Goal: Task Accomplishment & Management: Complete application form

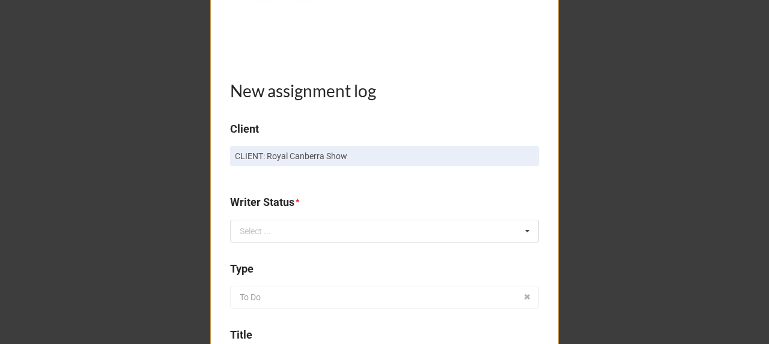
scroll to position [280, 0]
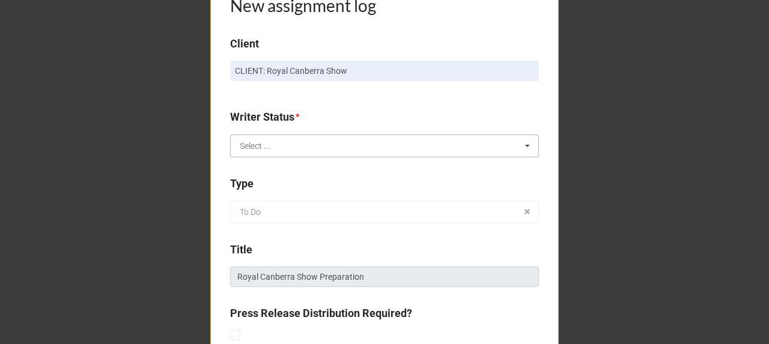
click at [273, 144] on input "text" at bounding box center [385, 146] width 308 height 22
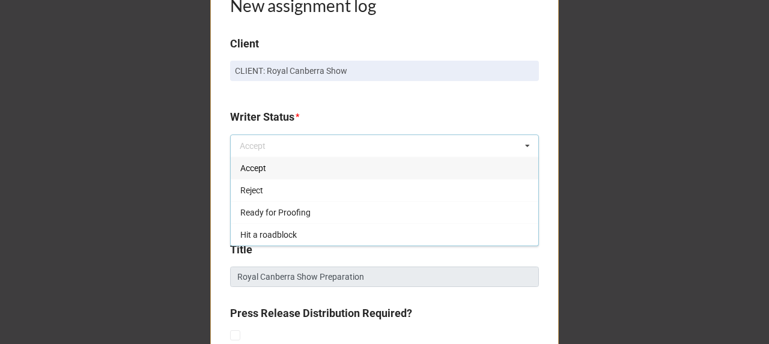
click at [272, 166] on div "Accept" at bounding box center [385, 168] width 308 height 22
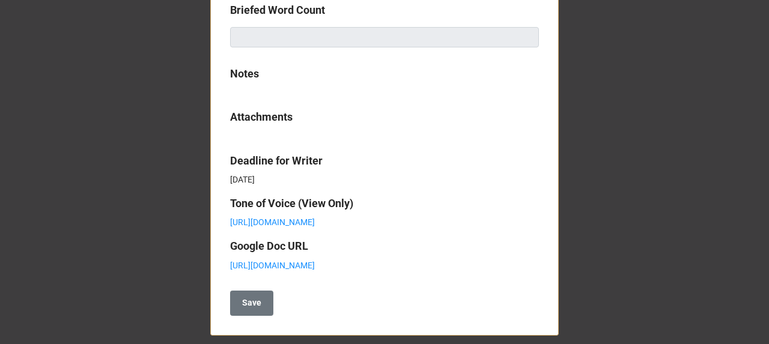
scroll to position [674, 0]
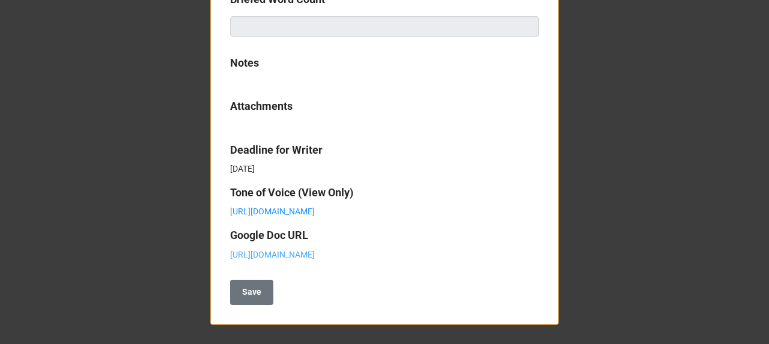
click at [315, 250] on link "https://docs.google.com/document/d/1Bs9w4t-3BOHko8bVny_nBD_aWZp4kKEa6h5rzbfImzk…" at bounding box center [272, 255] width 85 height 10
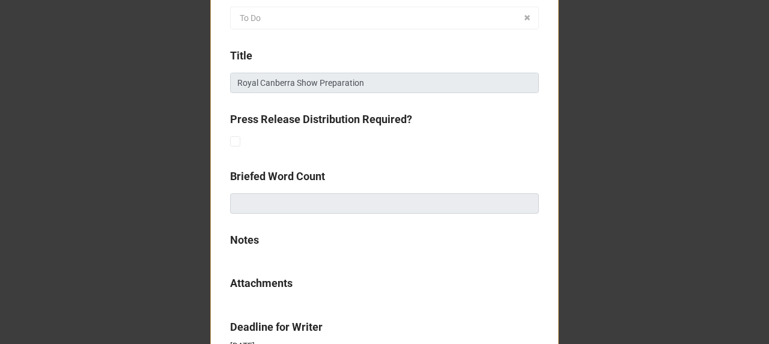
scroll to position [274, 0]
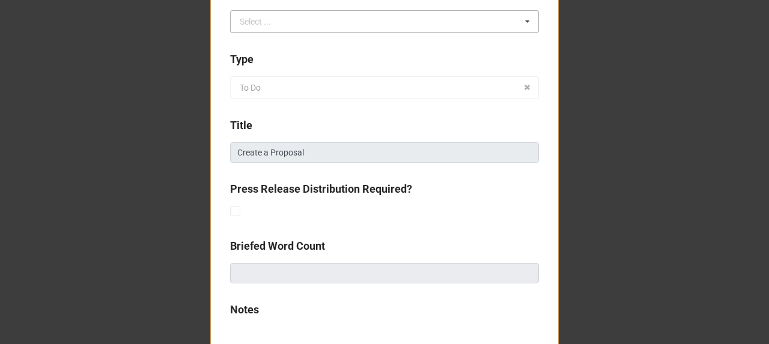
scroll to position [361, 0]
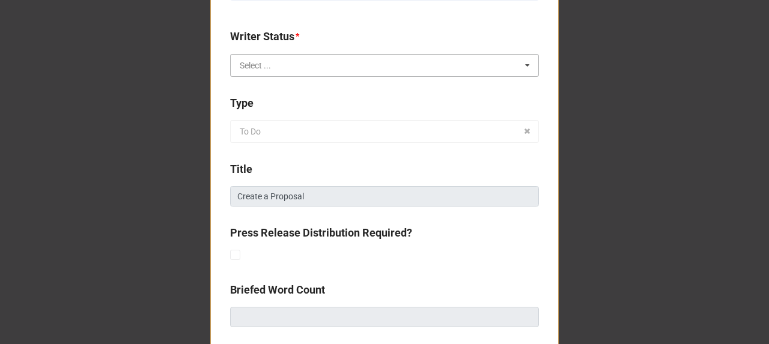
click at [298, 67] on input "text" at bounding box center [385, 66] width 308 height 22
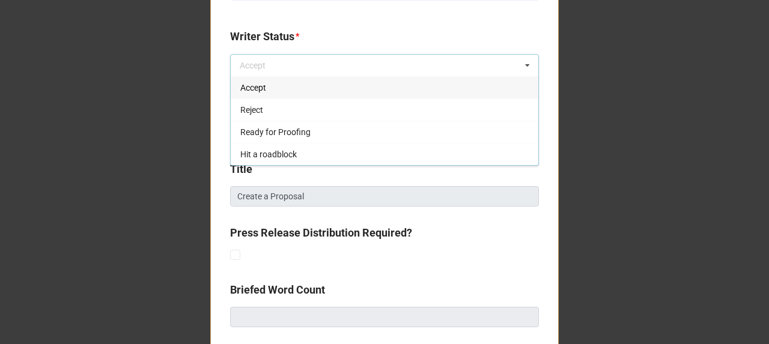
click at [276, 95] on div "Accept" at bounding box center [385, 87] width 308 height 22
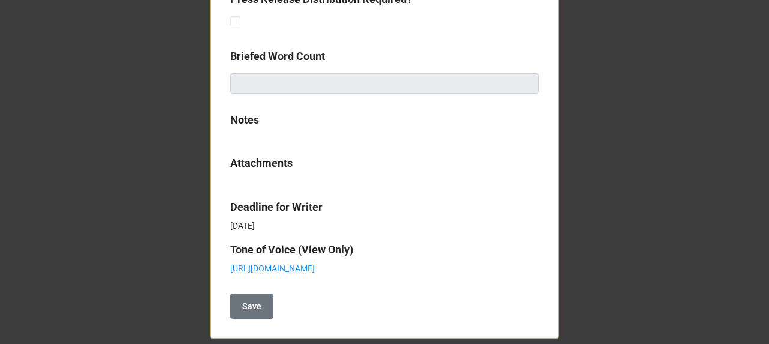
scroll to position [619, 0]
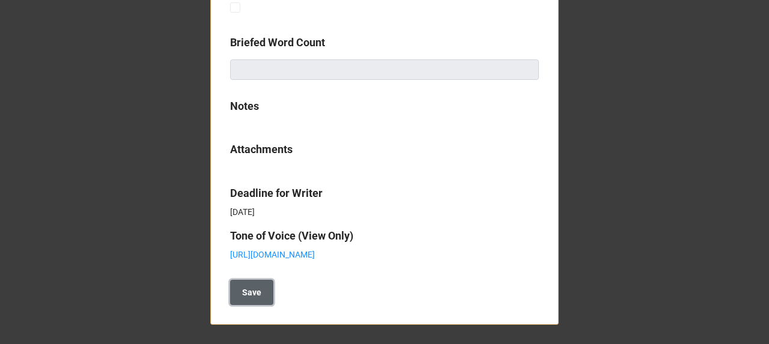
click at [249, 291] on b "Save" at bounding box center [251, 293] width 19 height 13
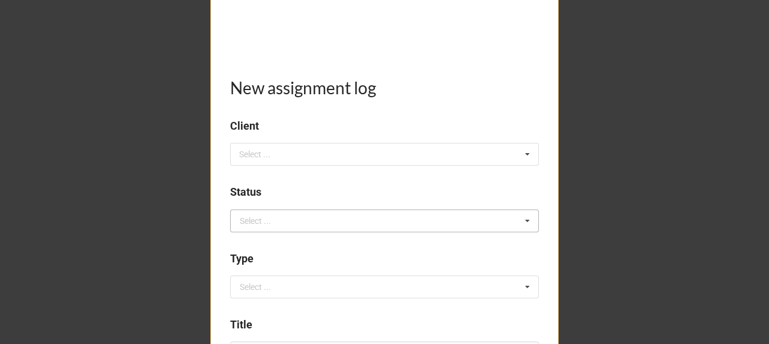
scroll to position [200, 0]
click at [285, 156] on div "Select ... No results found." at bounding box center [384, 152] width 309 height 23
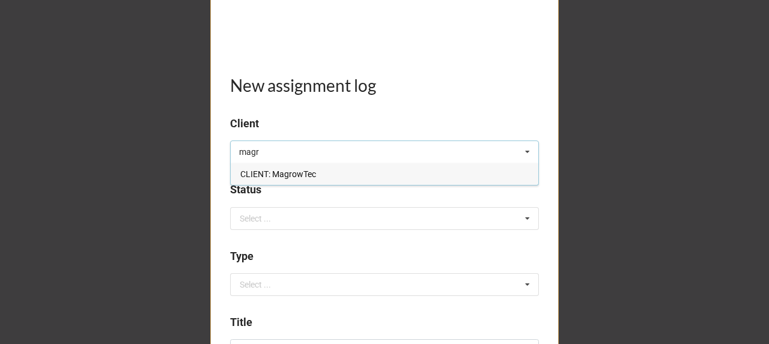
type input "magr"
click at [296, 174] on span "CLIENT: MagrowTec" at bounding box center [278, 174] width 76 height 10
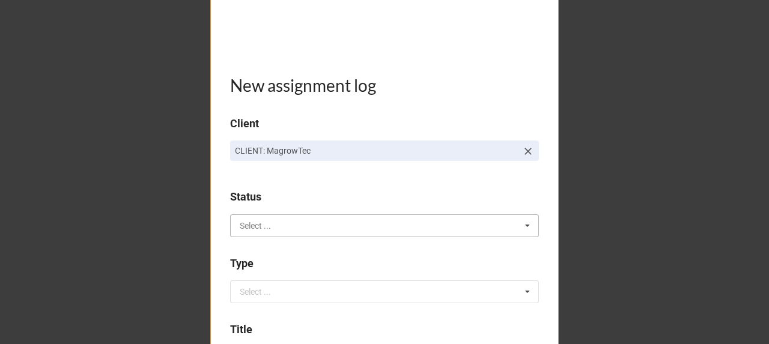
click at [279, 216] on input "text" at bounding box center [385, 226] width 308 height 22
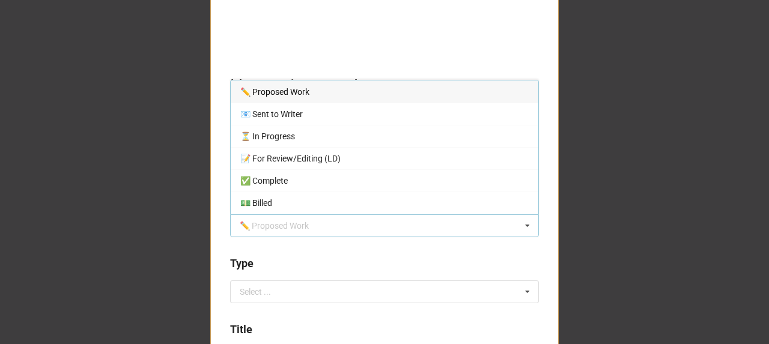
click at [301, 96] on span "✏️ Proposed Work" at bounding box center [274, 92] width 69 height 10
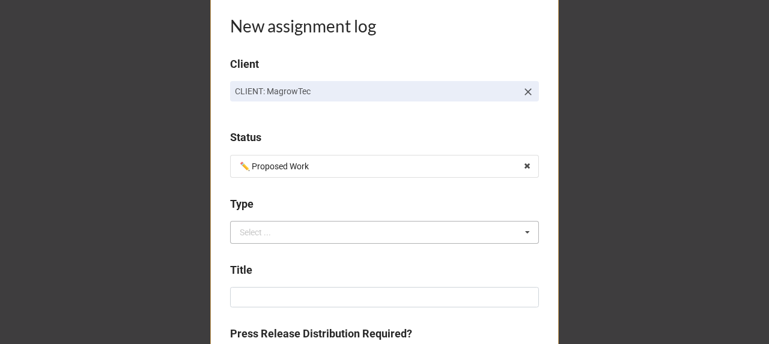
scroll to position [320, 0]
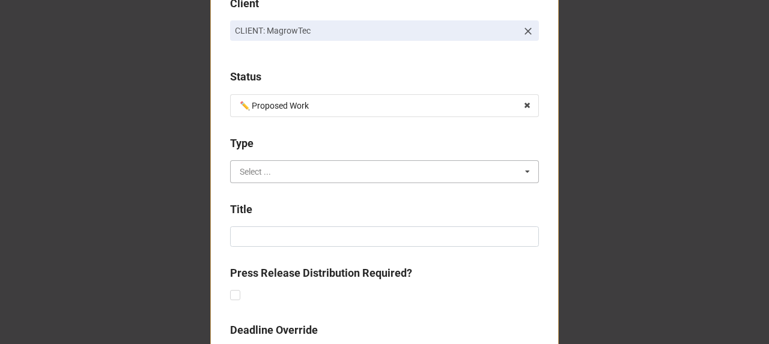
click at [263, 177] on input "text" at bounding box center [385, 172] width 308 height 22
click at [306, 143] on b "Type" at bounding box center [384, 145] width 309 height 21
click at [275, 167] on input "text" at bounding box center [385, 172] width 308 height 22
